Goal: Find specific page/section: Find specific page/section

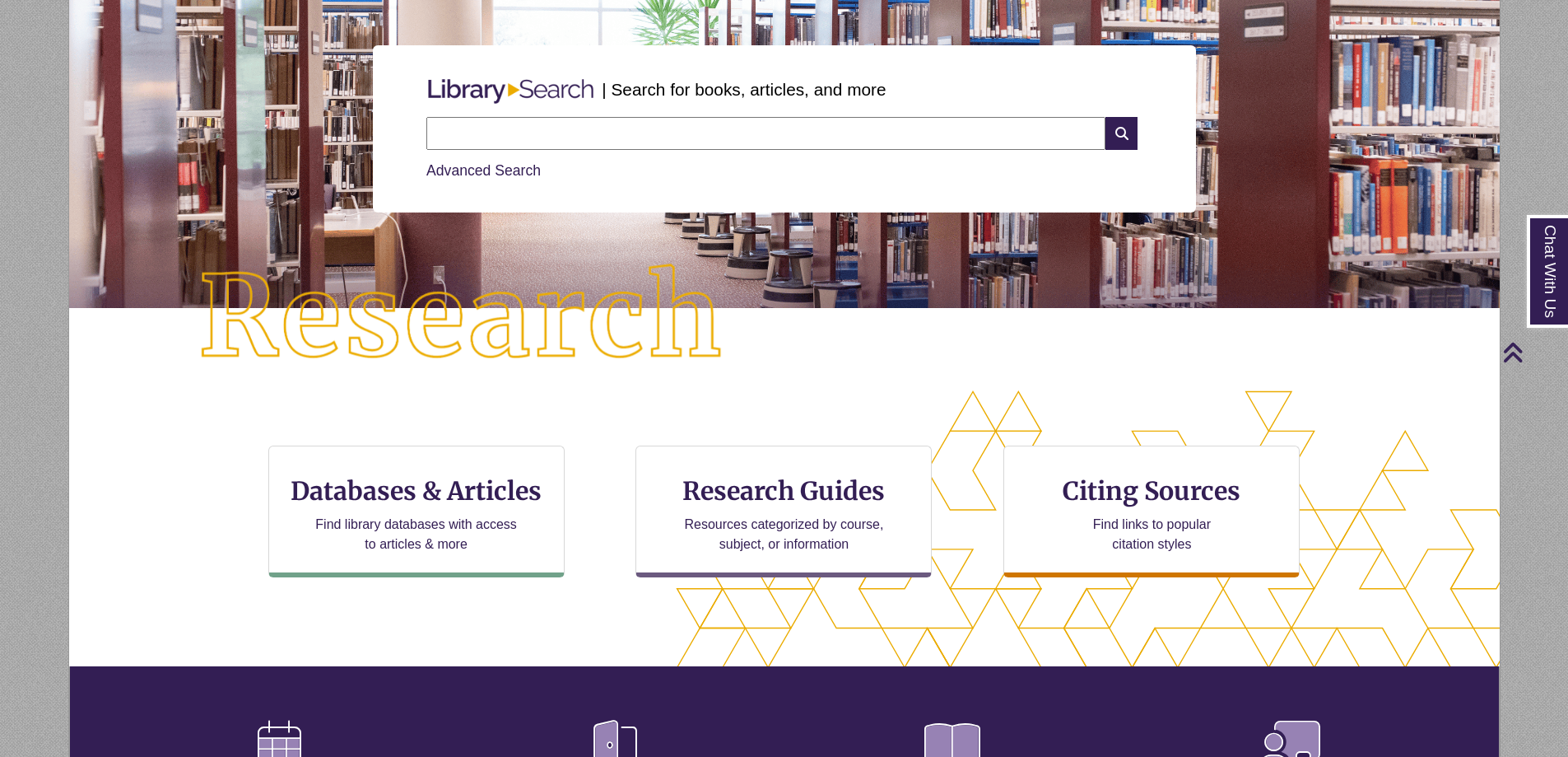
scroll to position [164, 0]
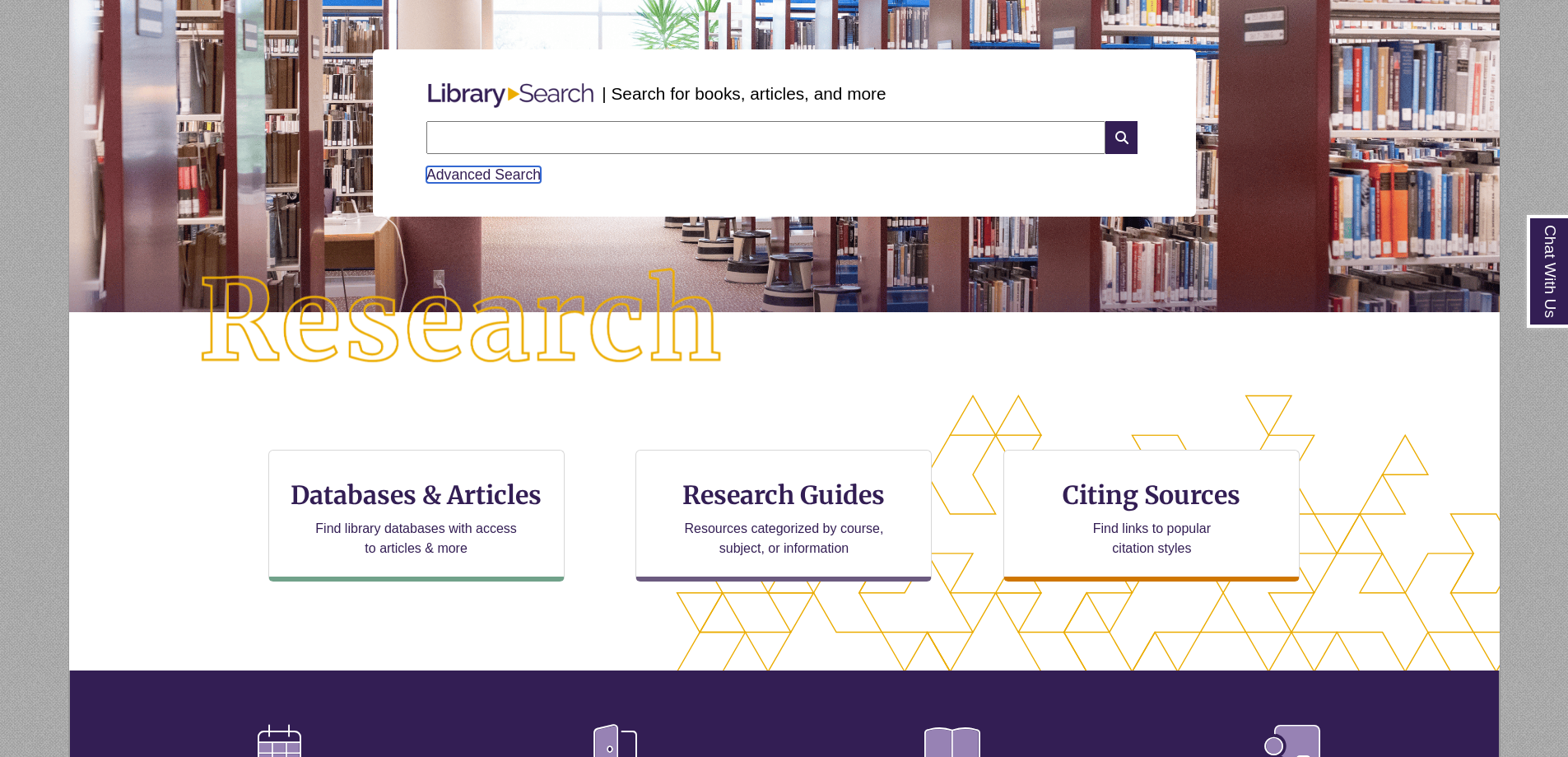
click at [486, 170] on link "Advanced Search" at bounding box center [483, 174] width 114 height 16
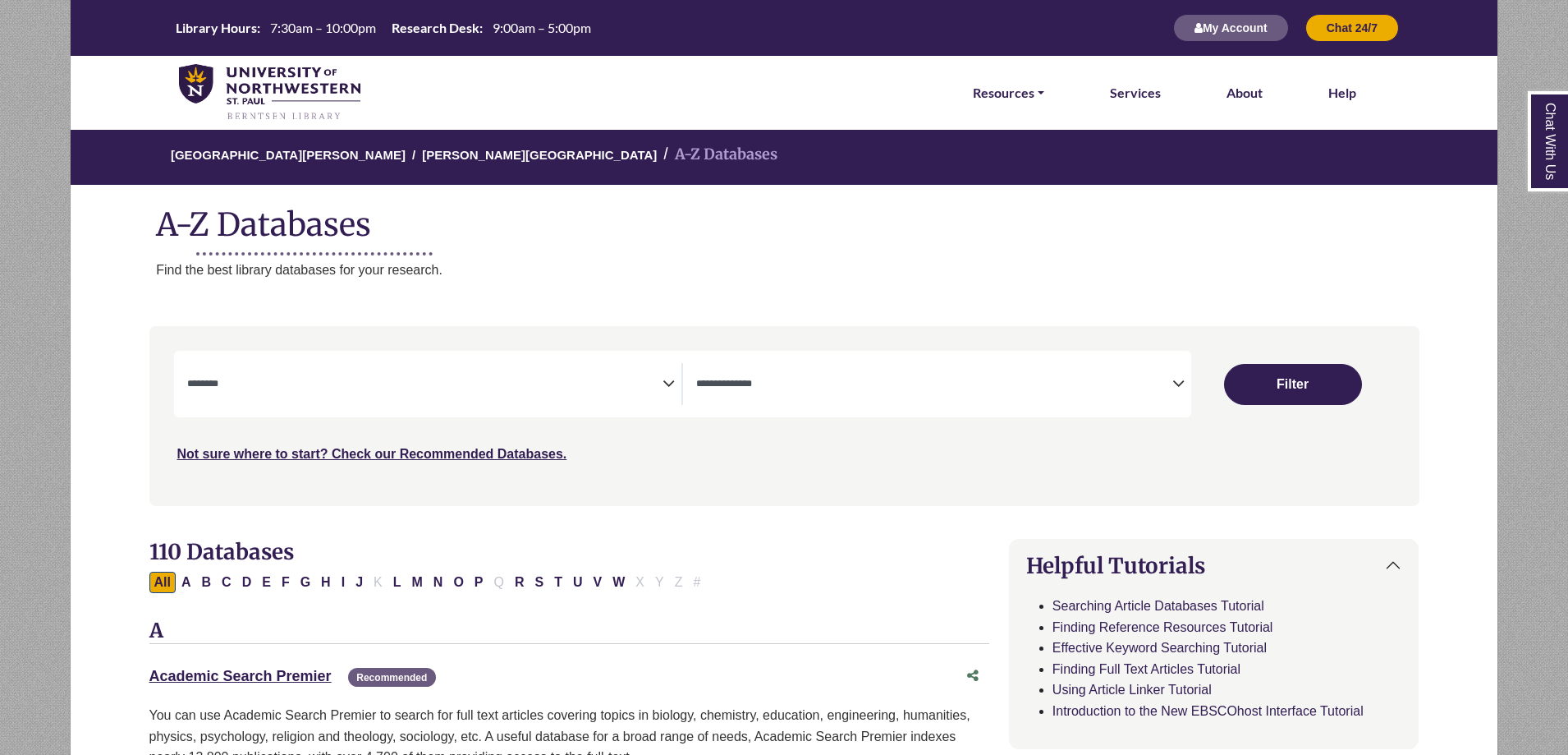
select select "Database Subject Filter"
select select "Database Types Filter"
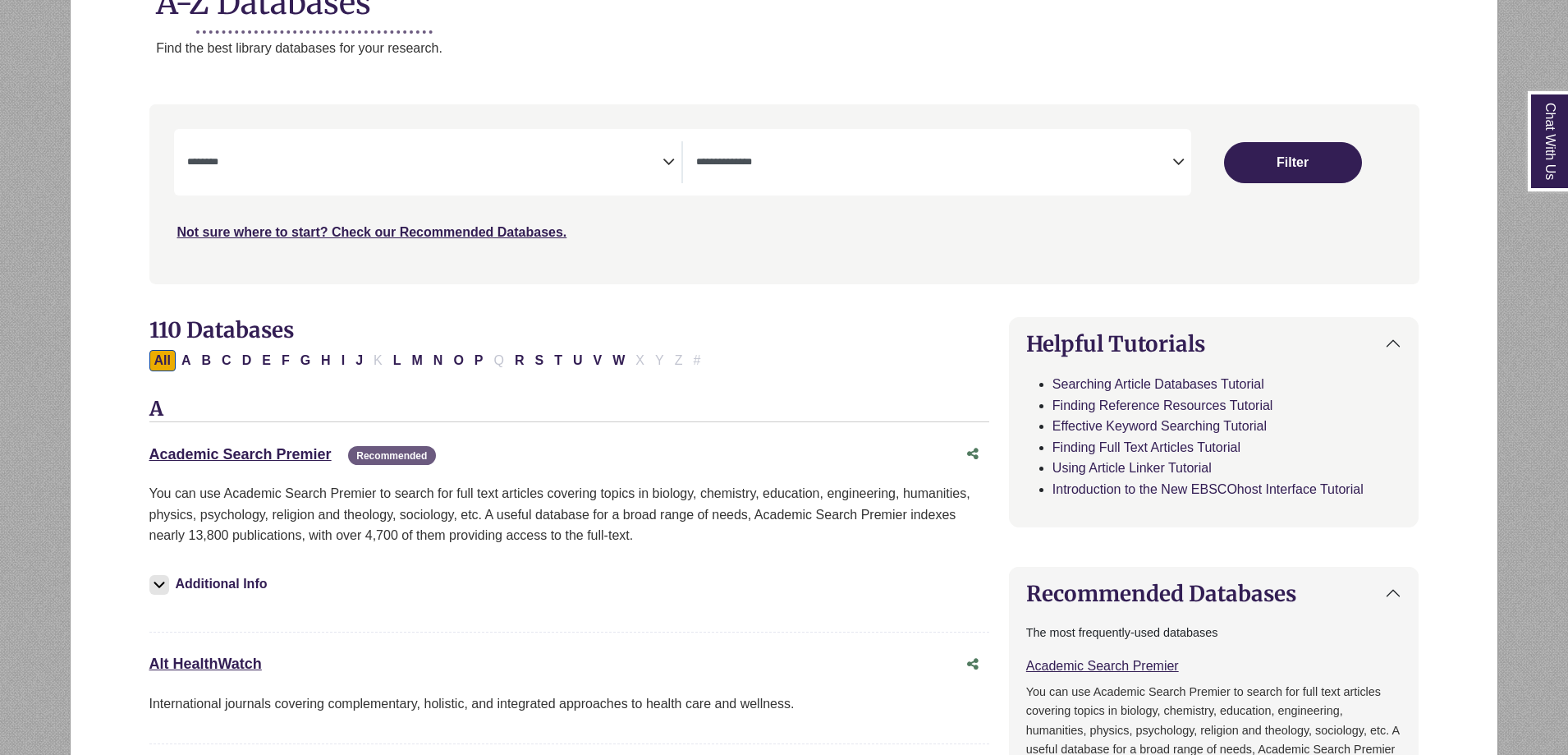
scroll to position [246, 0]
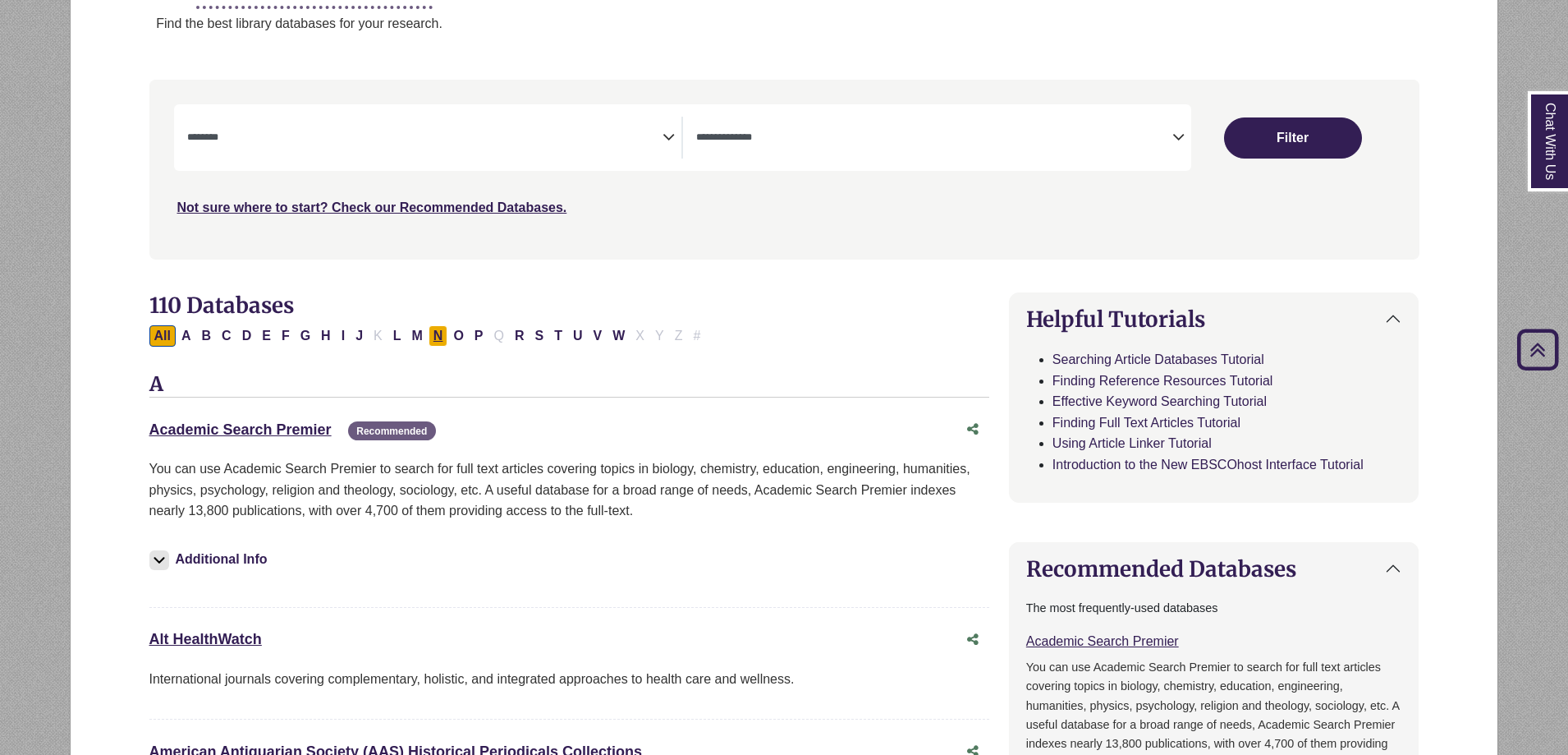
click at [437, 336] on button "N" at bounding box center [438, 336] width 20 height 22
select select "Database Subject Filter"
select select "Database Types Filter"
